Goal: Navigation & Orientation: Find specific page/section

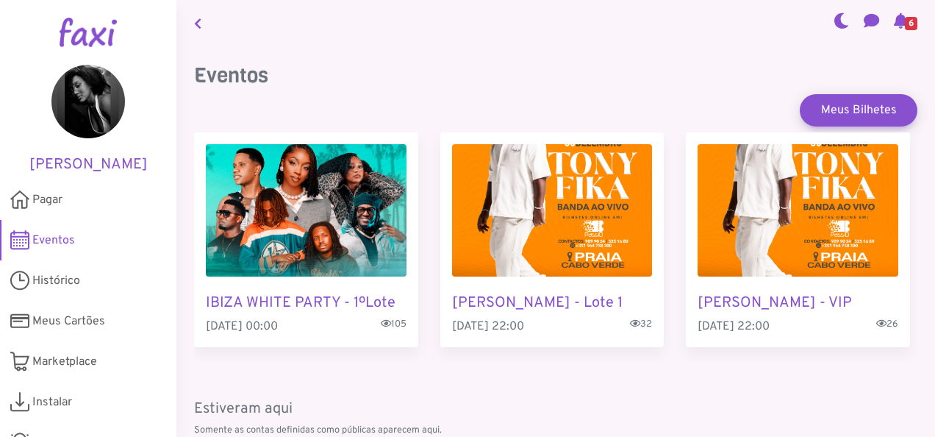
click at [65, 239] on span "Eventos" at bounding box center [53, 241] width 43 height 18
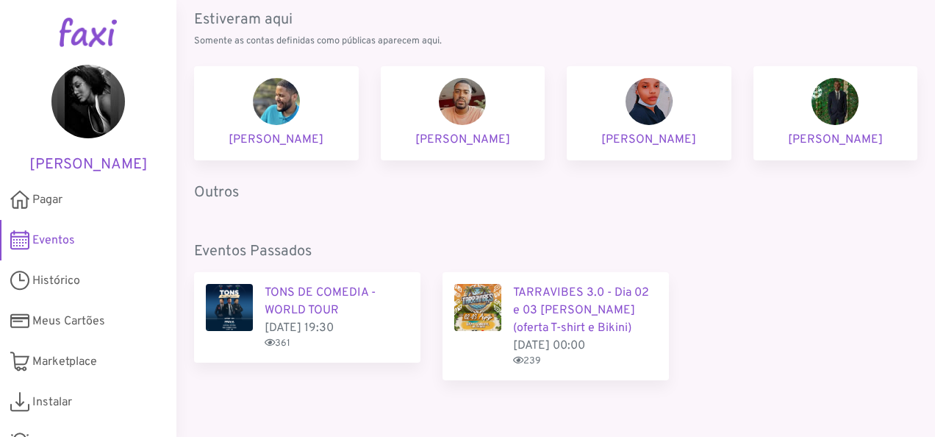
scroll to position [409, 0]
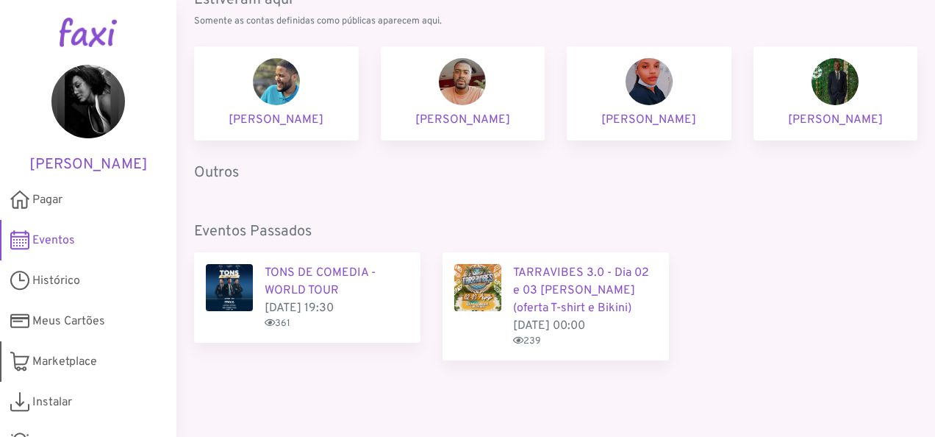
click at [43, 362] on span "Marketplace" at bounding box center [64, 362] width 65 height 18
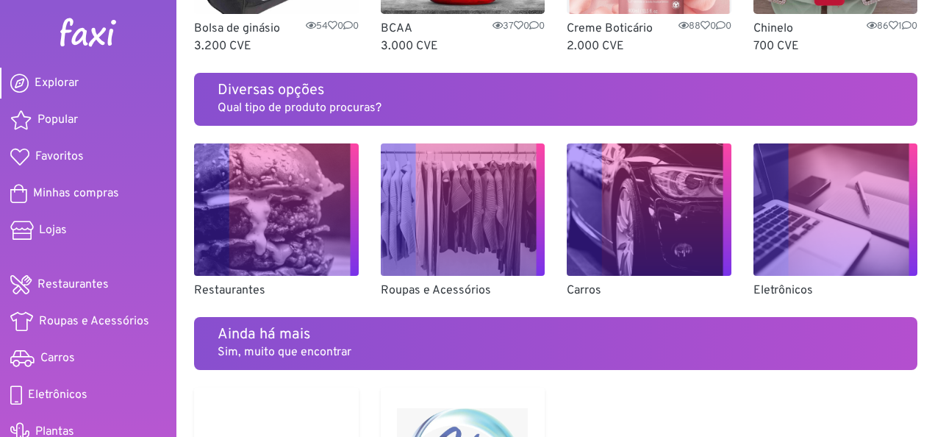
scroll to position [882, 0]
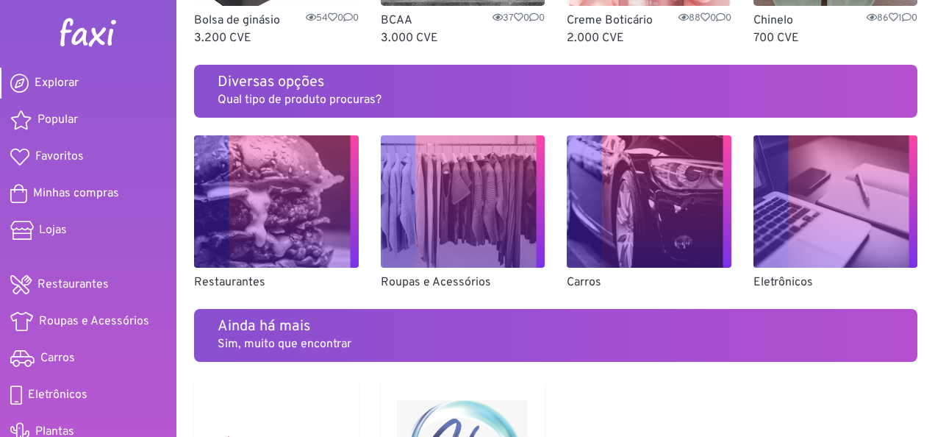
click at [283, 207] on img at bounding box center [276, 201] width 165 height 132
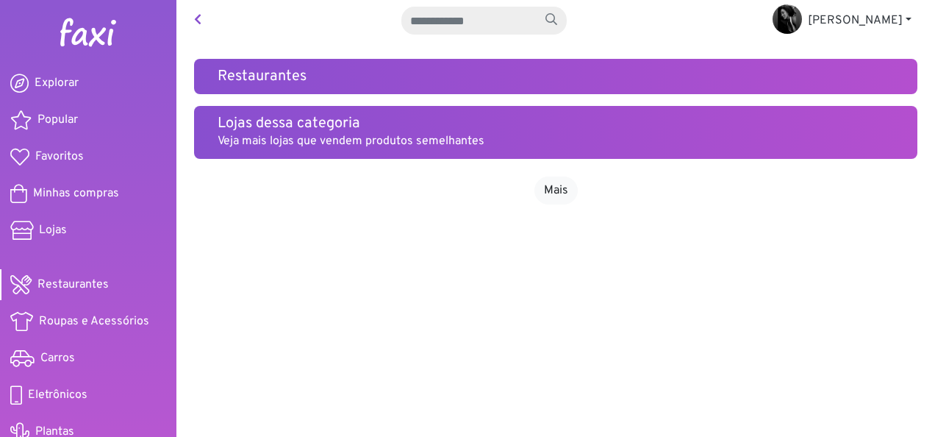
click at [374, 135] on p "Veja mais lojas que vendem produtos semelhantes" at bounding box center [556, 141] width 676 height 18
click at [554, 193] on link "Mais" at bounding box center [556, 190] width 43 height 28
